Goal: Task Accomplishment & Management: Manage account settings

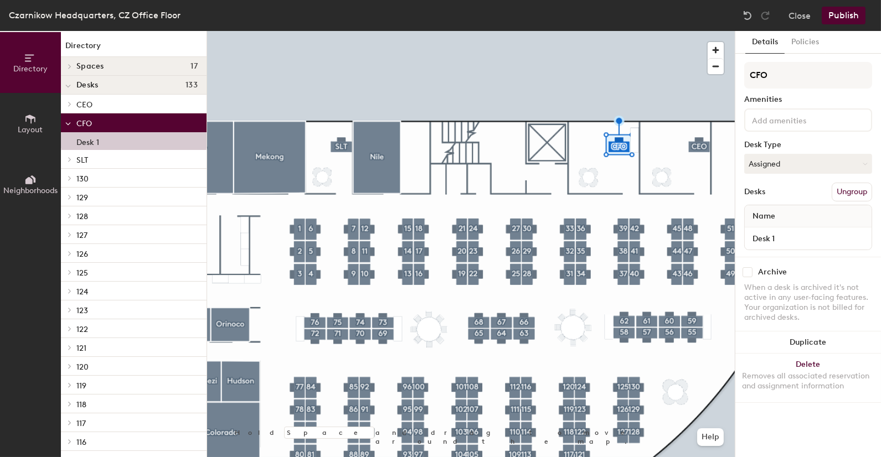
click at [800, 40] on button "Policies" at bounding box center [805, 42] width 41 height 23
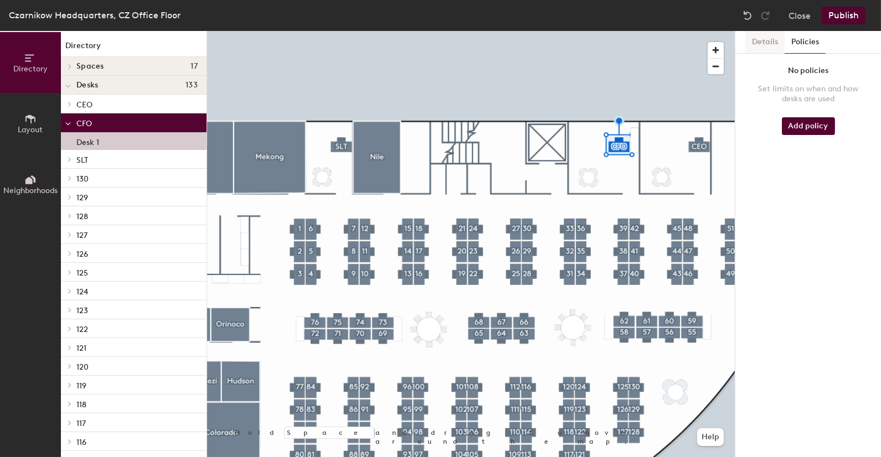
click at [771, 41] on button "Details" at bounding box center [764, 42] width 39 height 23
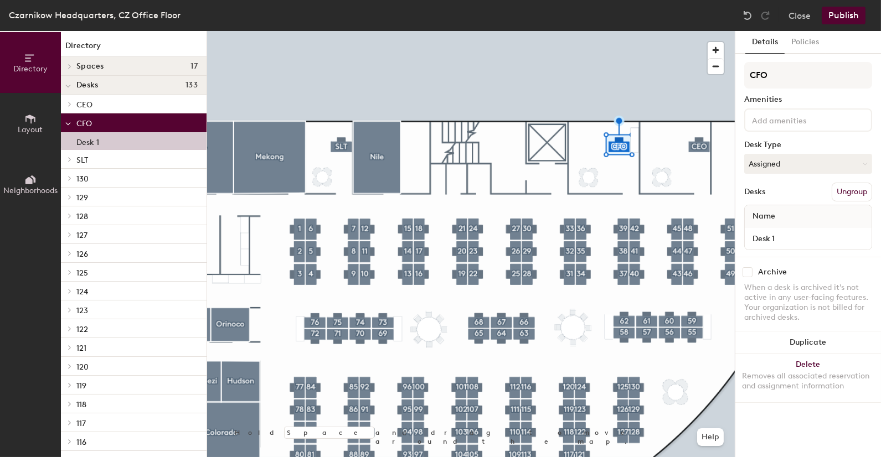
click at [777, 179] on div "CFO Amenities Desk Type Assigned Desks Ungroup Name Desk 1" at bounding box center [808, 159] width 128 height 195
click at [790, 168] on button "Assigned" at bounding box center [808, 164] width 128 height 20
click at [792, 197] on div "Assigned" at bounding box center [800, 198] width 111 height 17
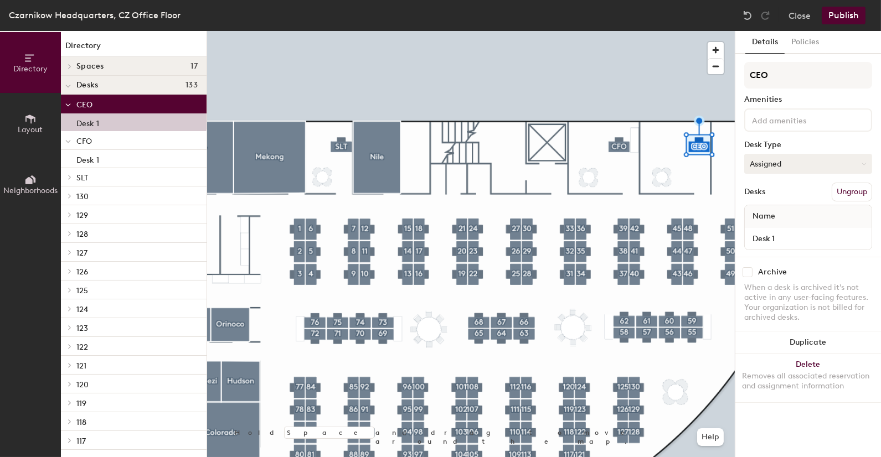
click at [797, 166] on button "Assigned" at bounding box center [808, 164] width 128 height 20
click at [783, 197] on div "Assigned" at bounding box center [800, 198] width 111 height 17
click at [850, 23] on button "Publish" at bounding box center [844, 16] width 44 height 18
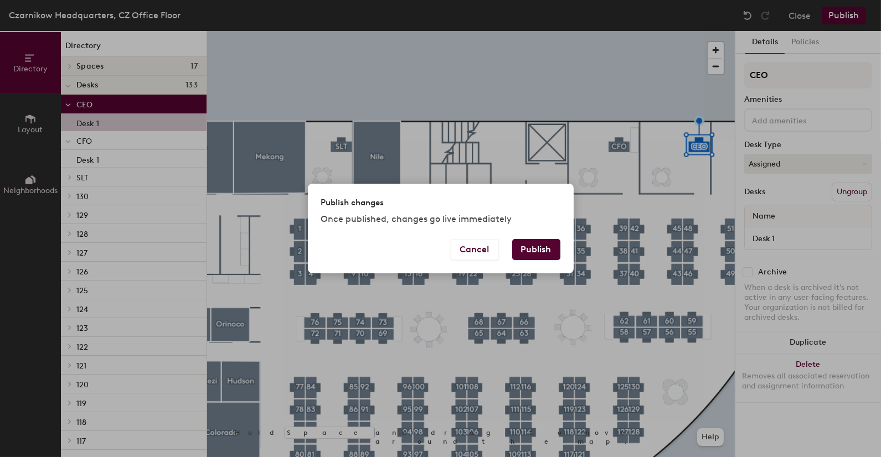
click at [538, 241] on button "Publish" at bounding box center [536, 249] width 48 height 21
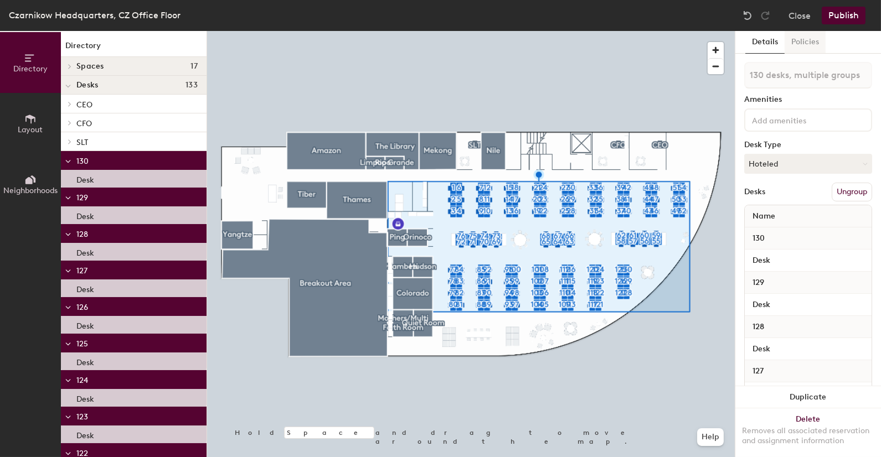
click at [813, 45] on button "Policies" at bounding box center [805, 42] width 41 height 23
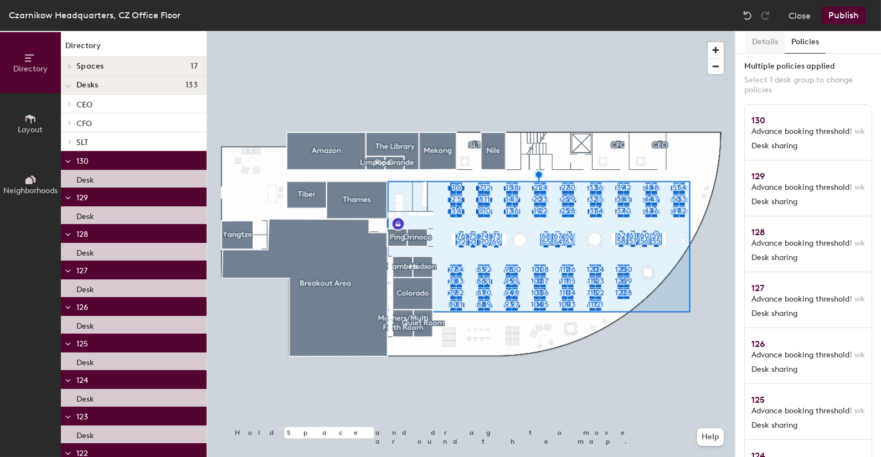
click at [779, 40] on button "Details" at bounding box center [764, 42] width 39 height 23
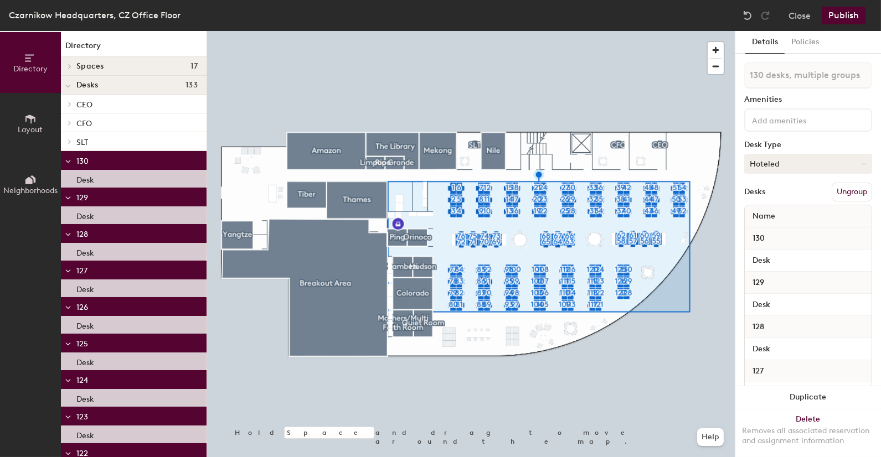
click at [776, 167] on button "Hoteled" at bounding box center [808, 164] width 128 height 20
click at [777, 197] on div "Assigned" at bounding box center [800, 198] width 111 height 17
click at [804, 16] on button "Close" at bounding box center [799, 16] width 22 height 18
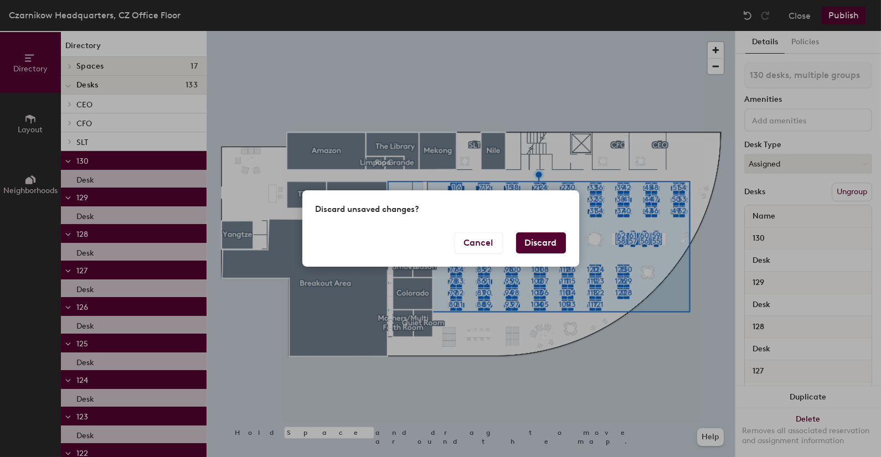
click at [534, 245] on button "Discard" at bounding box center [541, 243] width 50 height 21
